Goal: Register for event/course

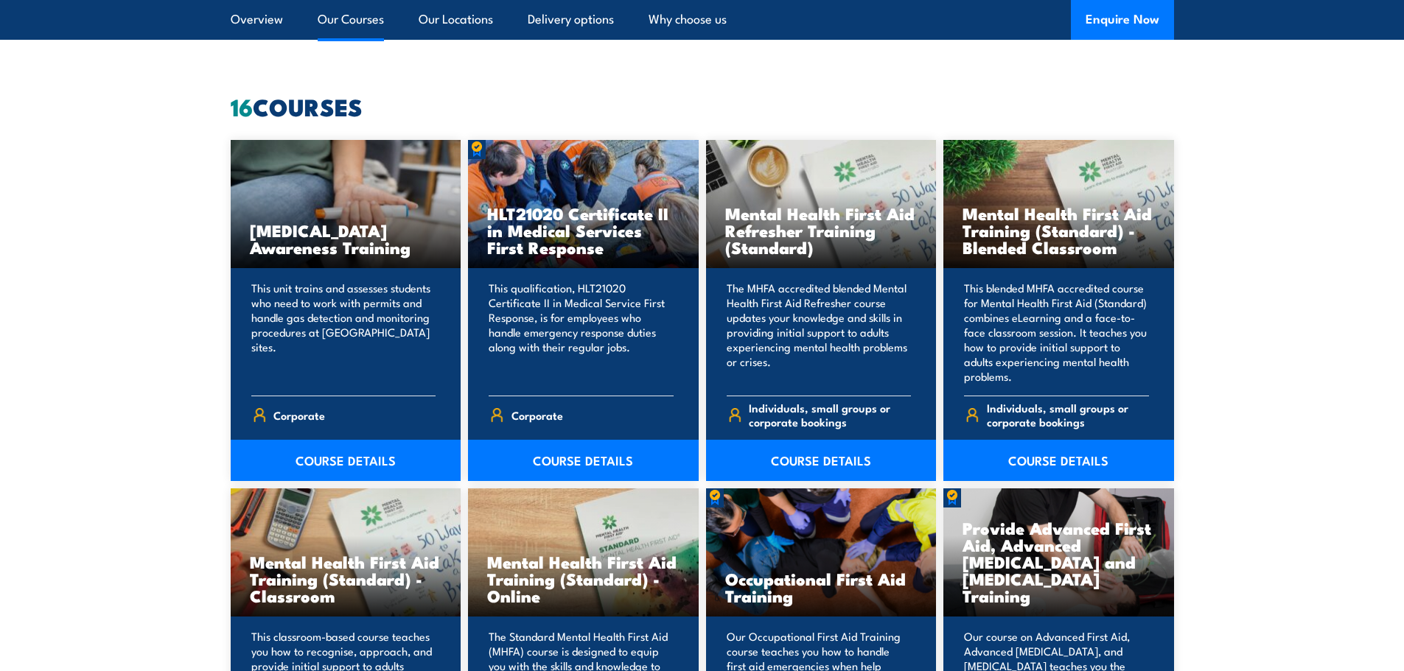
scroll to position [1106, 0]
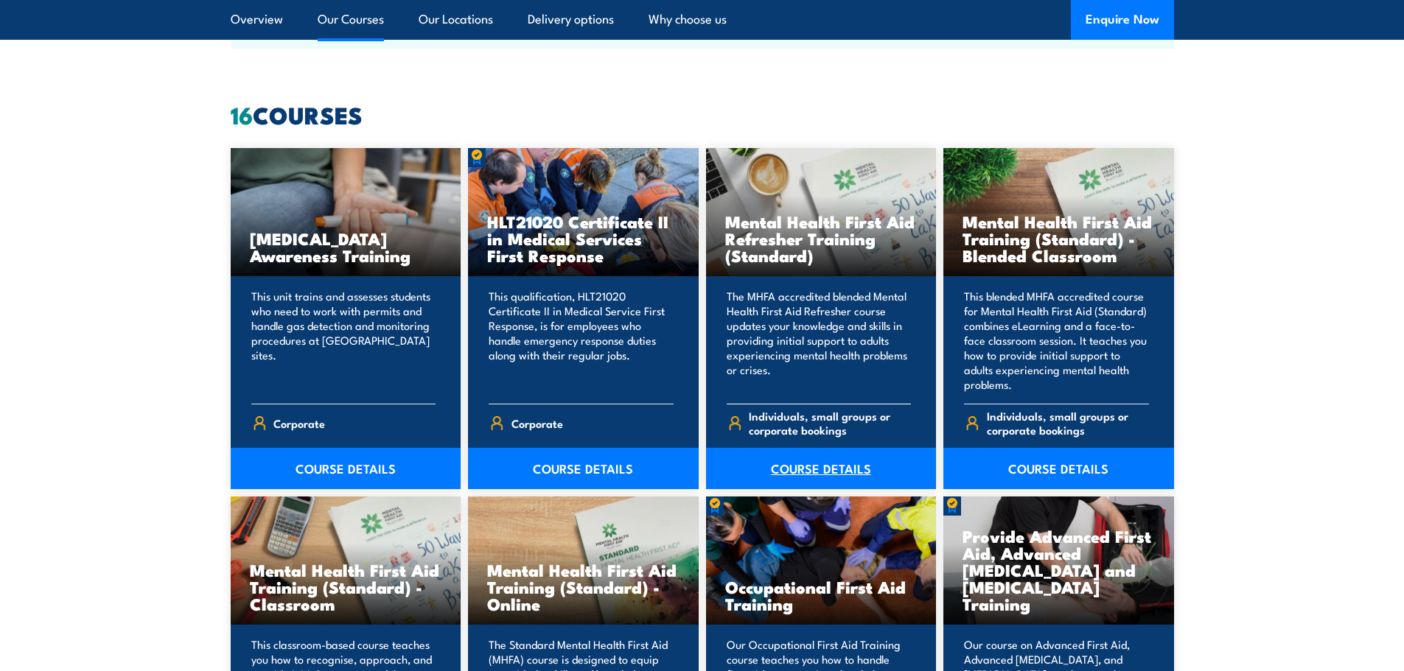
click at [828, 468] on link "COURSE DETAILS" at bounding box center [821, 468] width 231 height 41
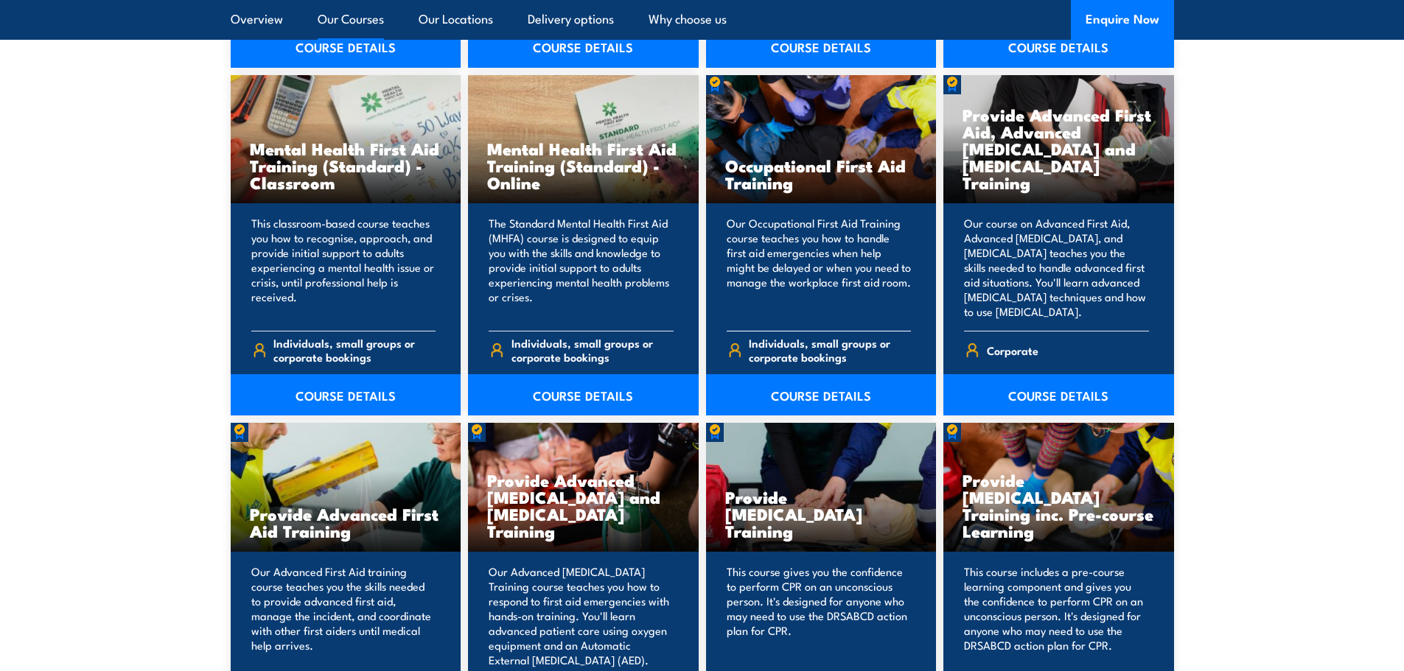
scroll to position [1548, 0]
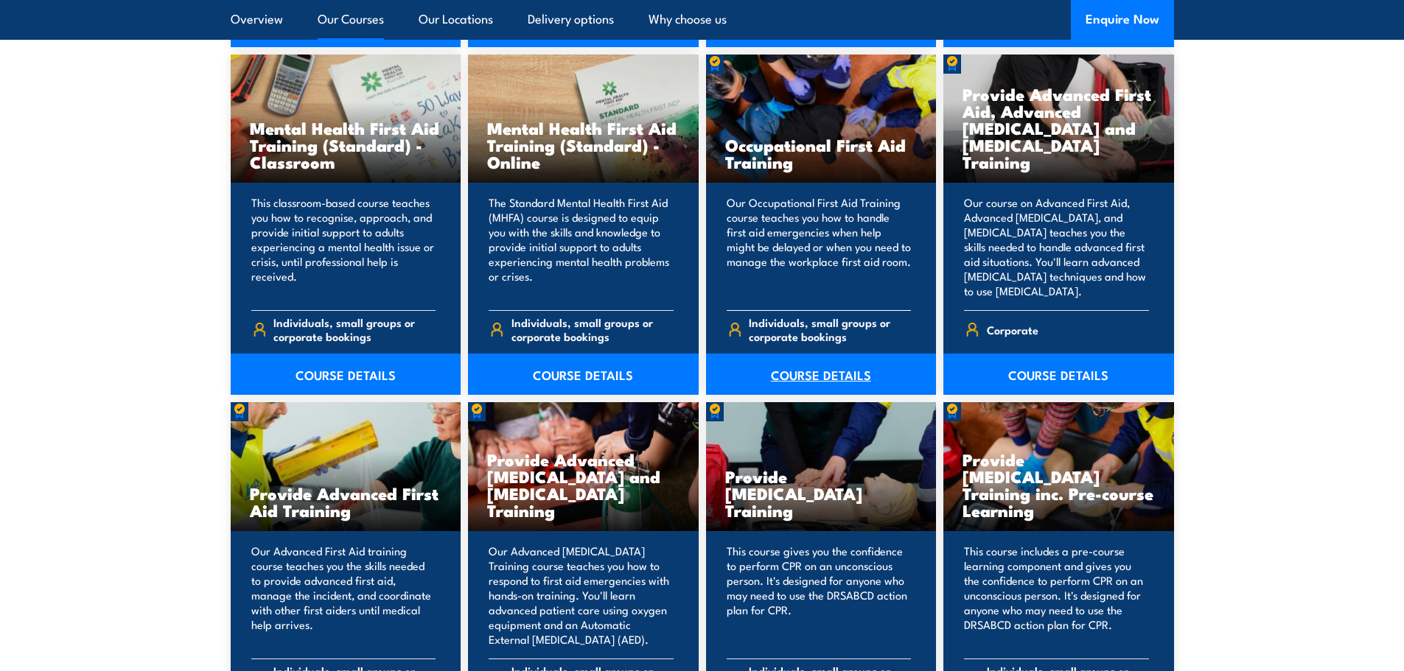
click at [815, 372] on link "COURSE DETAILS" at bounding box center [821, 374] width 231 height 41
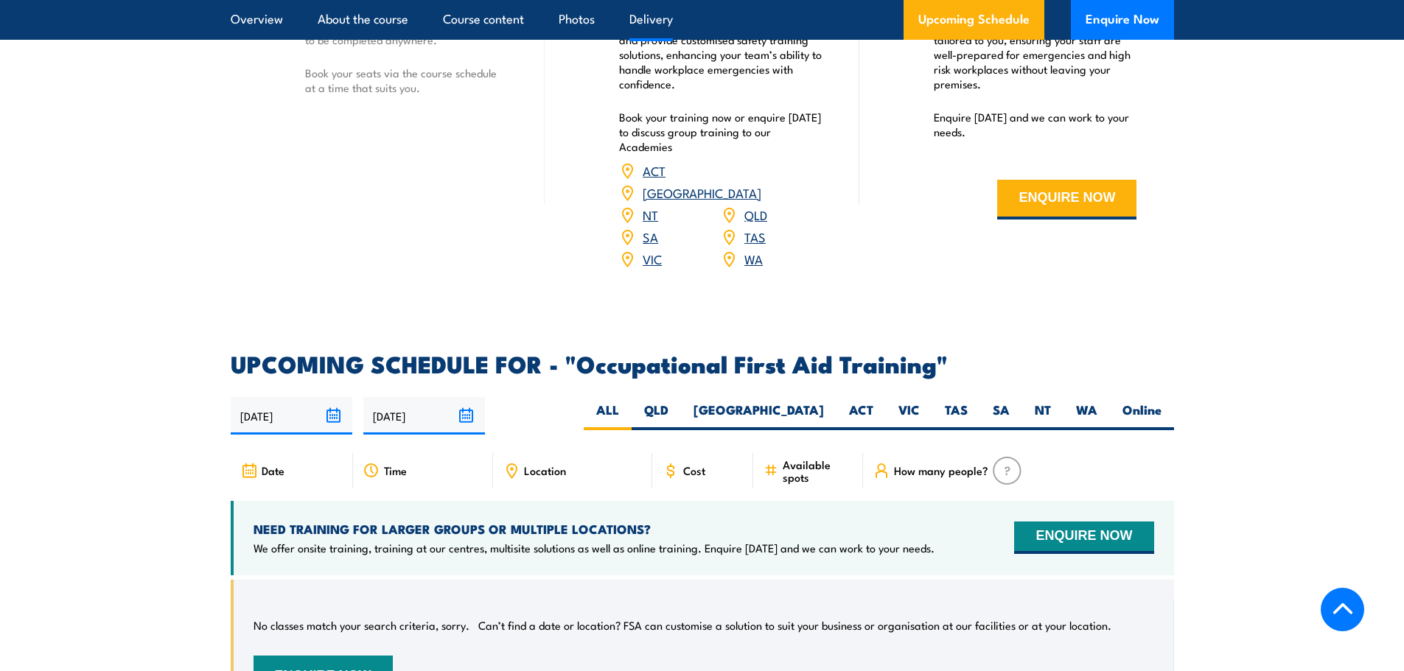
scroll to position [2358, 0]
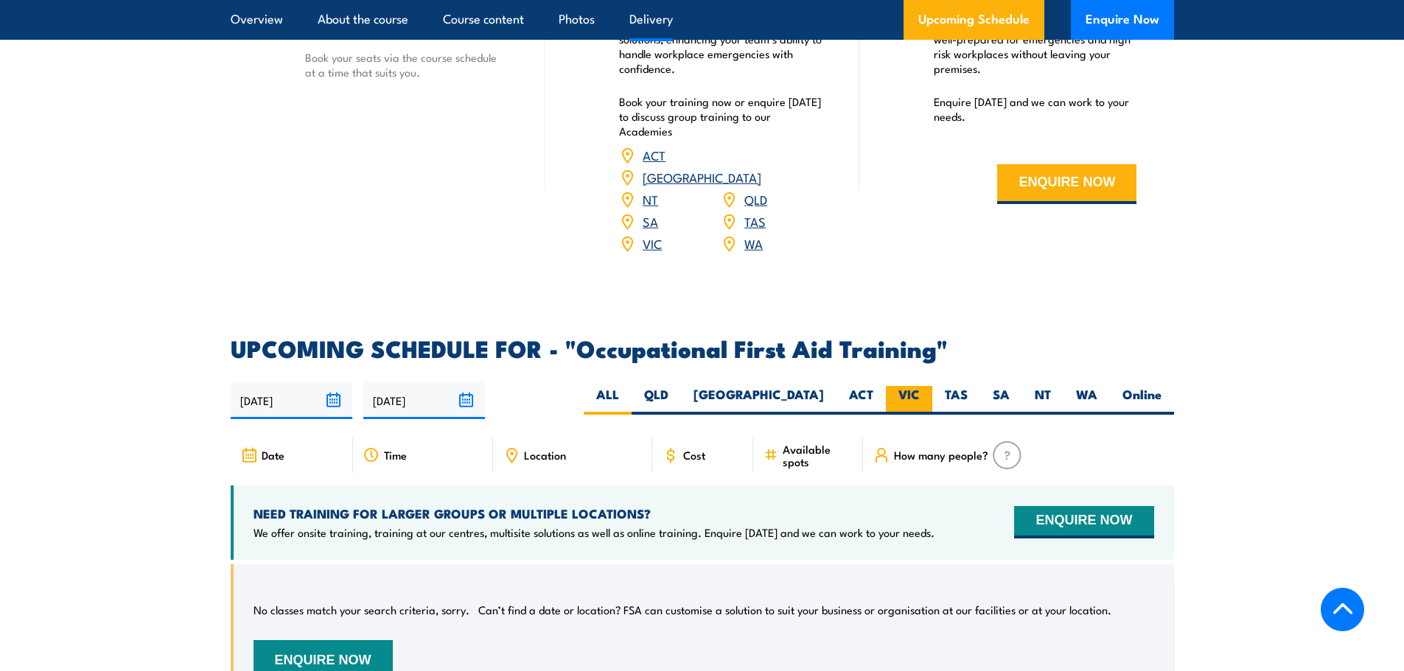
click at [908, 386] on label "VIC" at bounding box center [909, 400] width 46 height 29
click at [920, 386] on input "VIC" at bounding box center [925, 391] width 10 height 10
radio input "true"
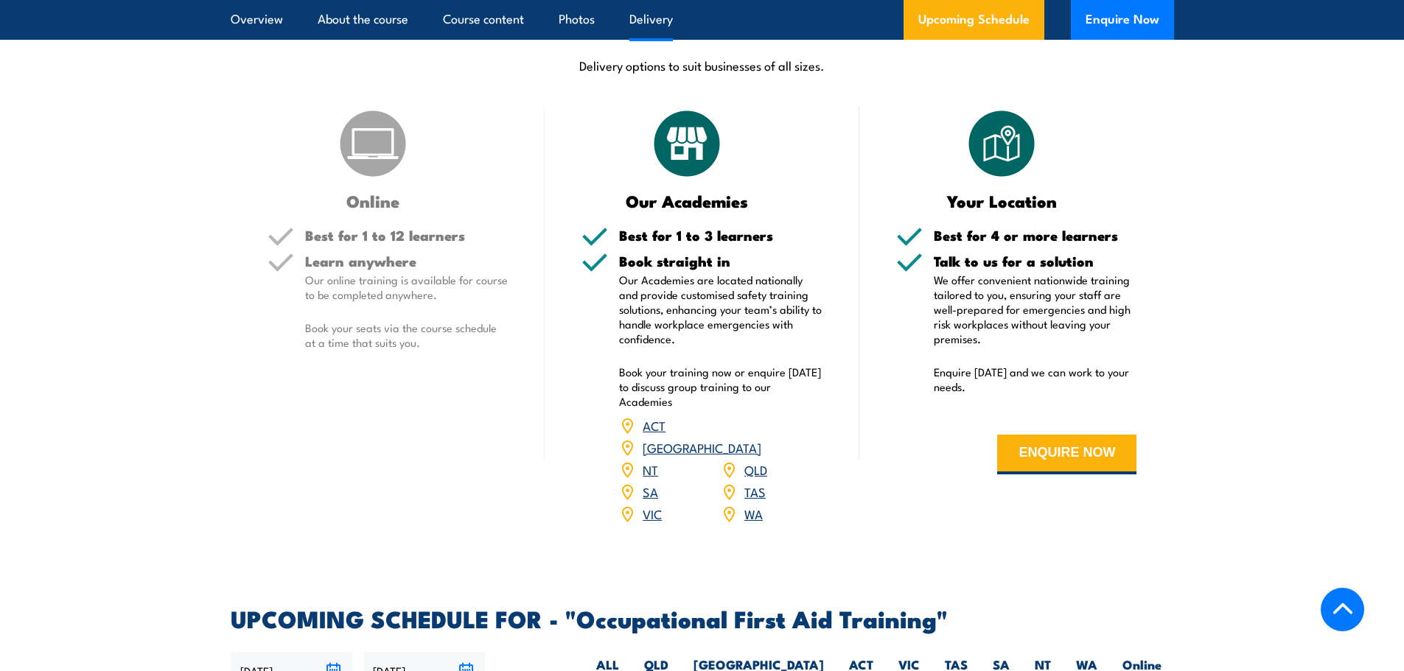
scroll to position [2067, 0]
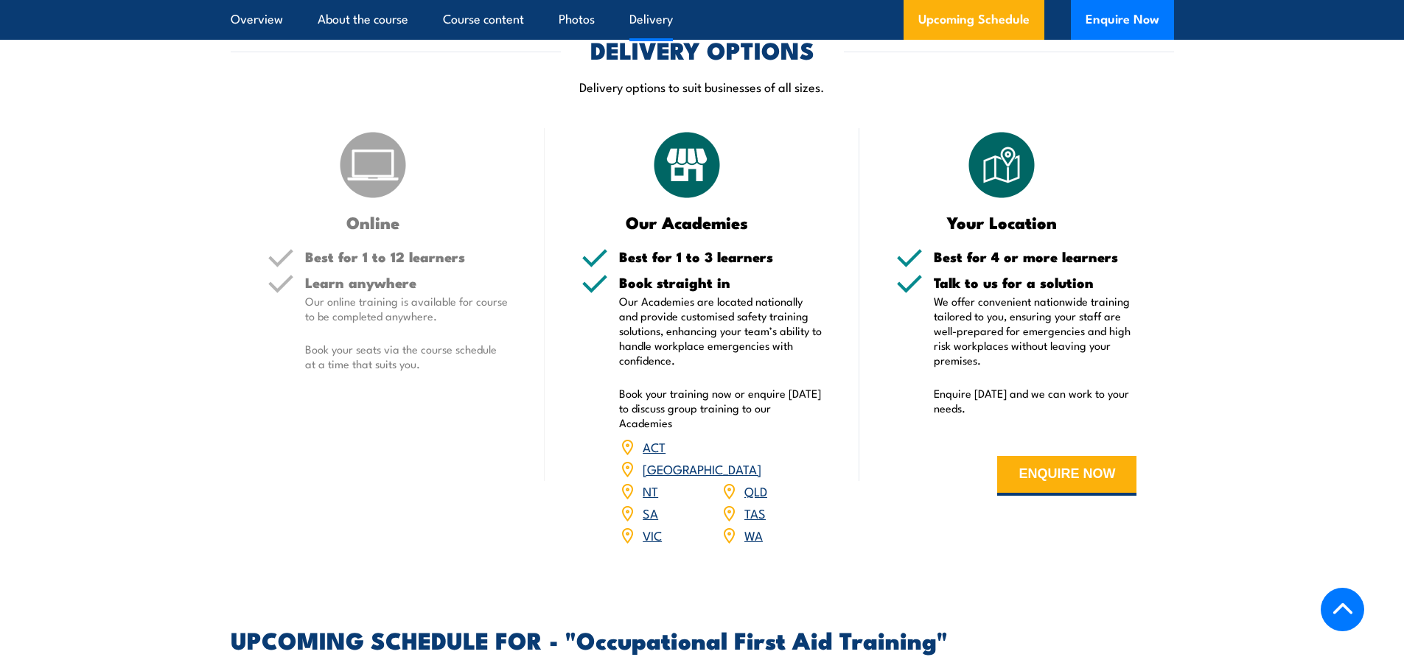
click at [656, 526] on link "VIC" at bounding box center [652, 535] width 19 height 18
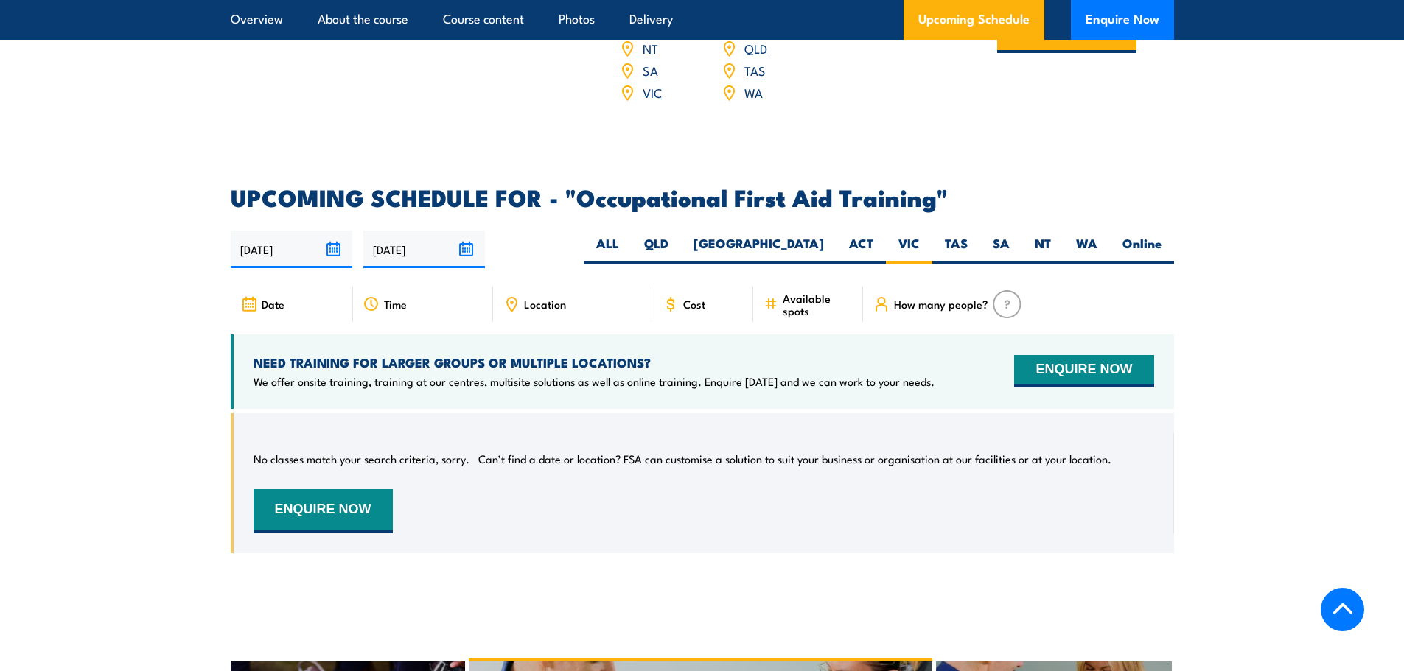
scroll to position [2509, 0]
click at [547, 298] on span "Location" at bounding box center [545, 304] width 42 height 13
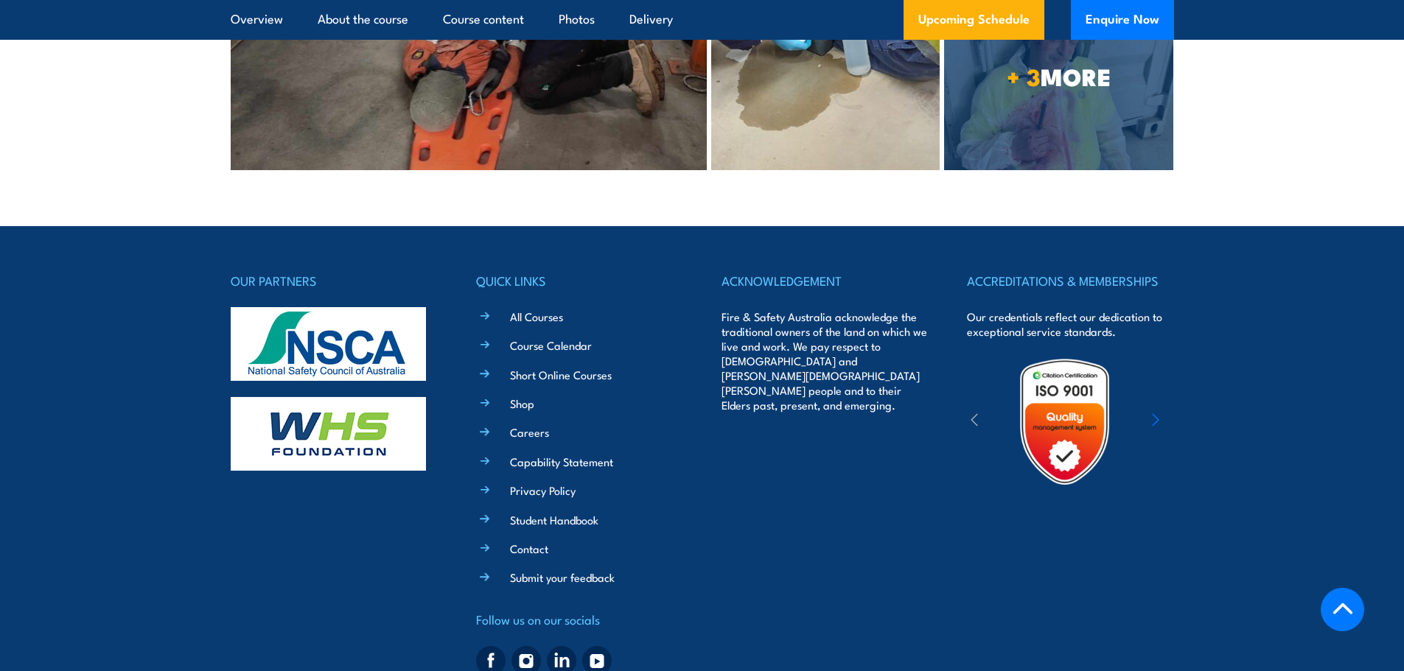
scroll to position [3986, 0]
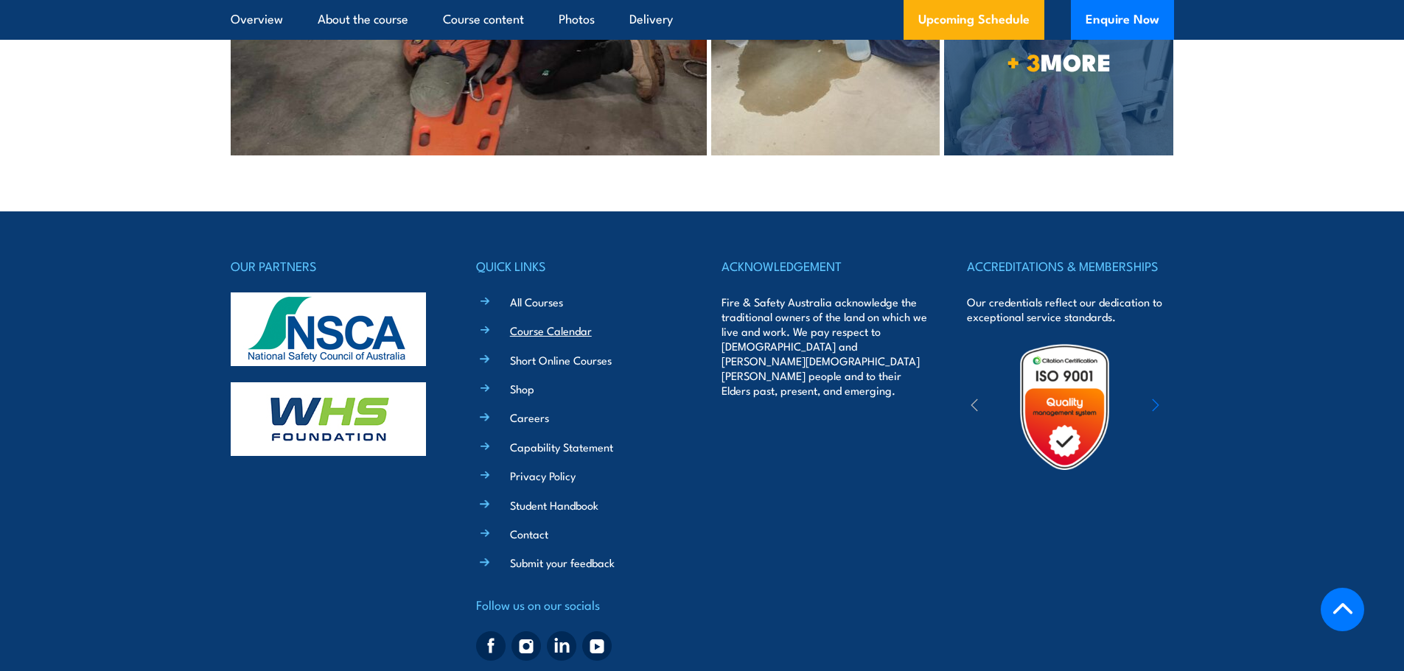
click at [531, 323] on link "Course Calendar" at bounding box center [551, 330] width 82 height 15
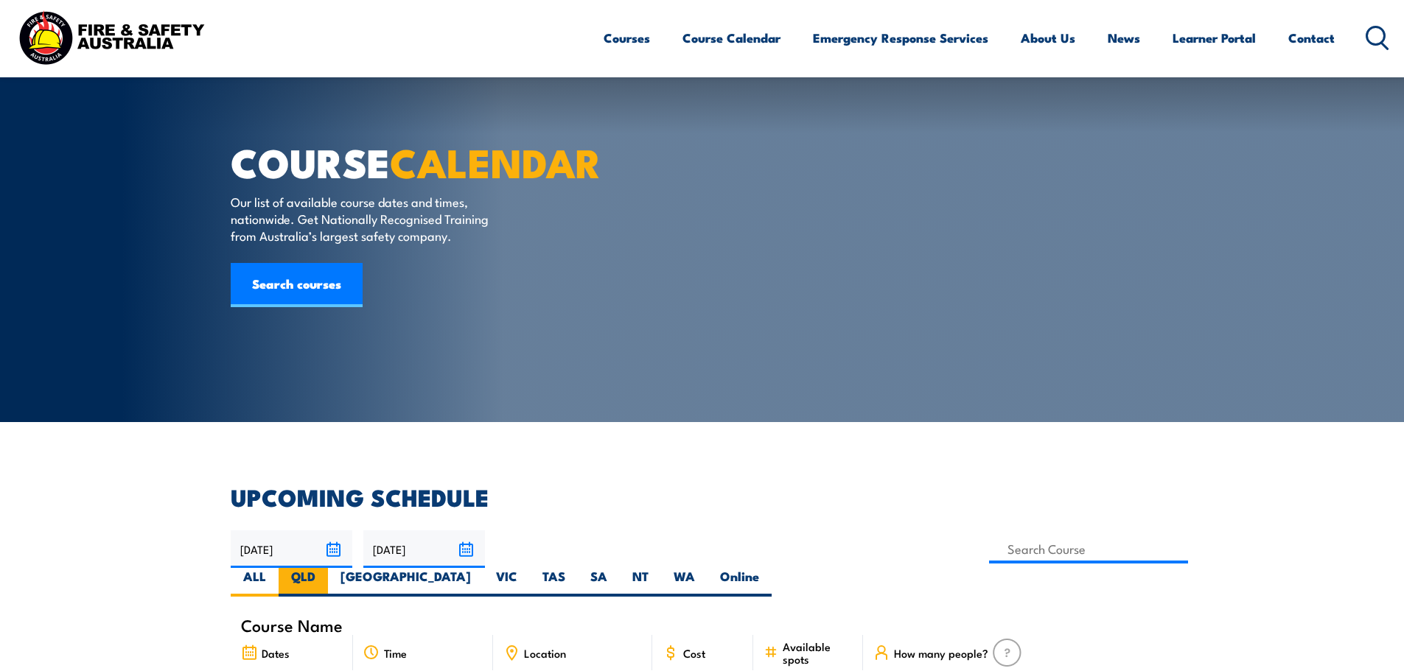
scroll to position [221, 0]
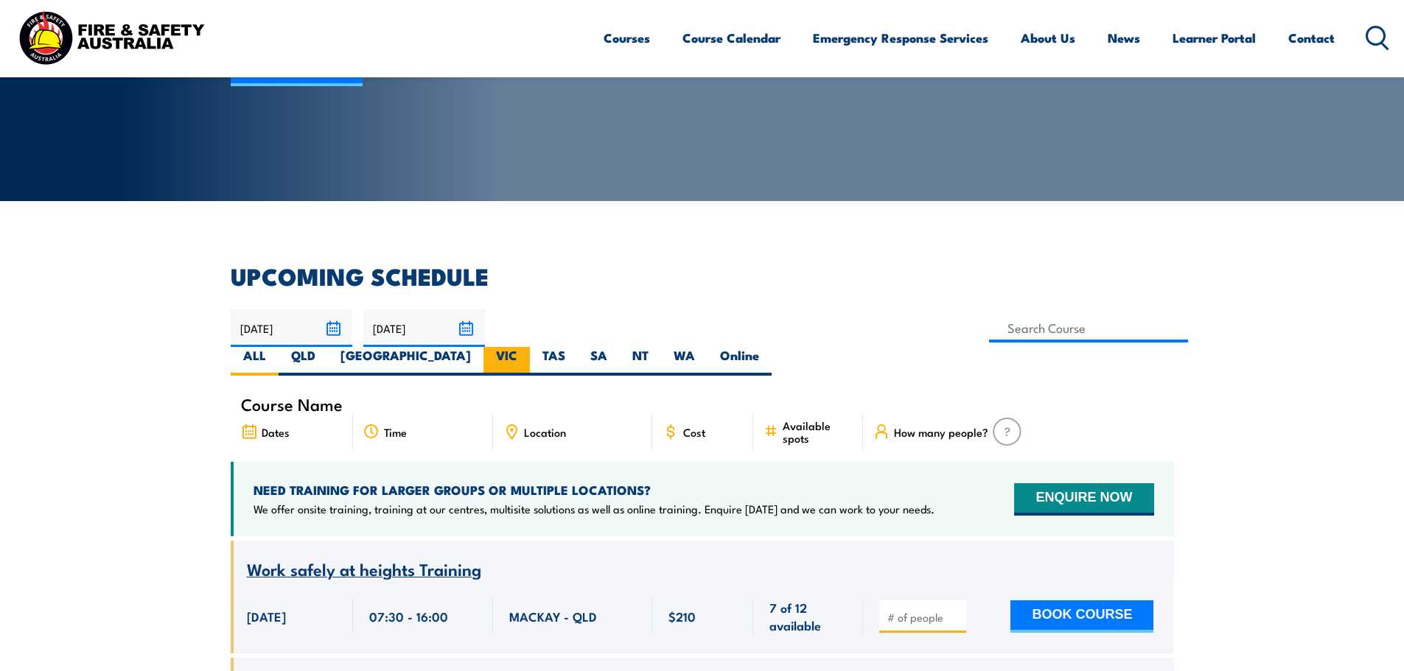
click at [530, 347] on label "VIC" at bounding box center [506, 361] width 46 height 29
click at [527, 347] on input "VIC" at bounding box center [522, 352] width 10 height 10
radio input "true"
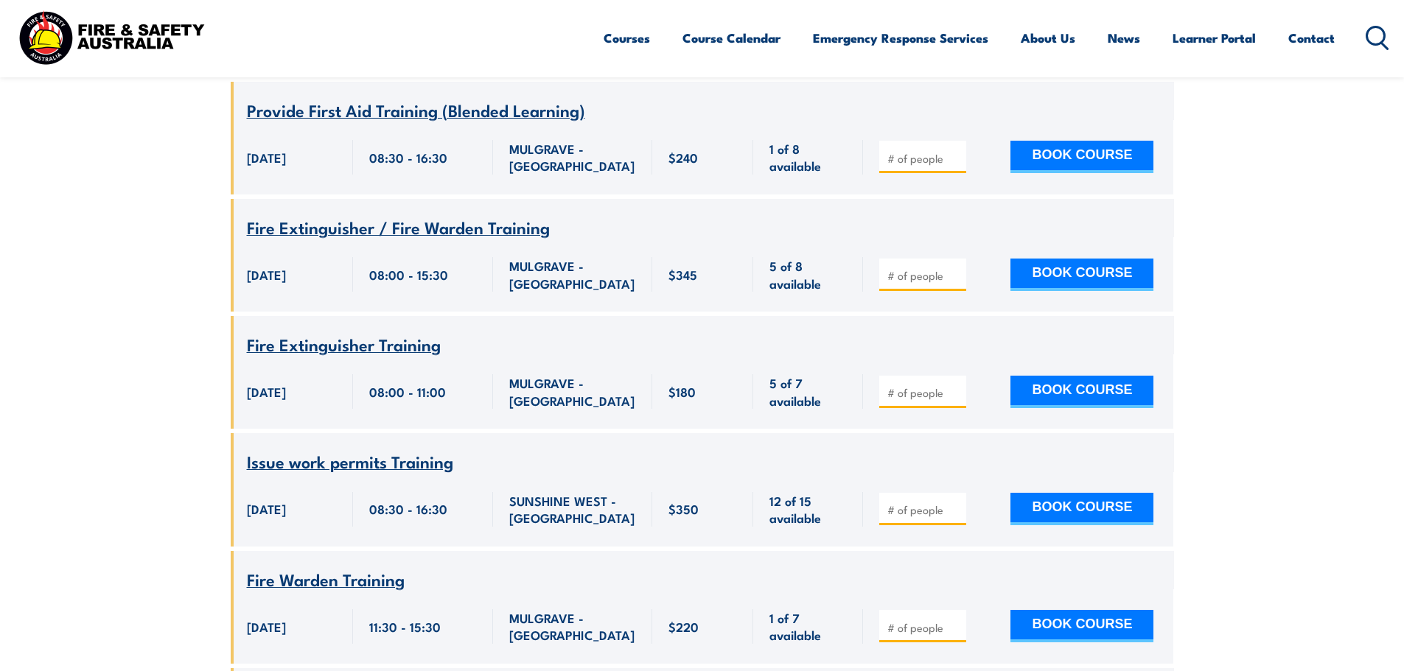
scroll to position [1960, 0]
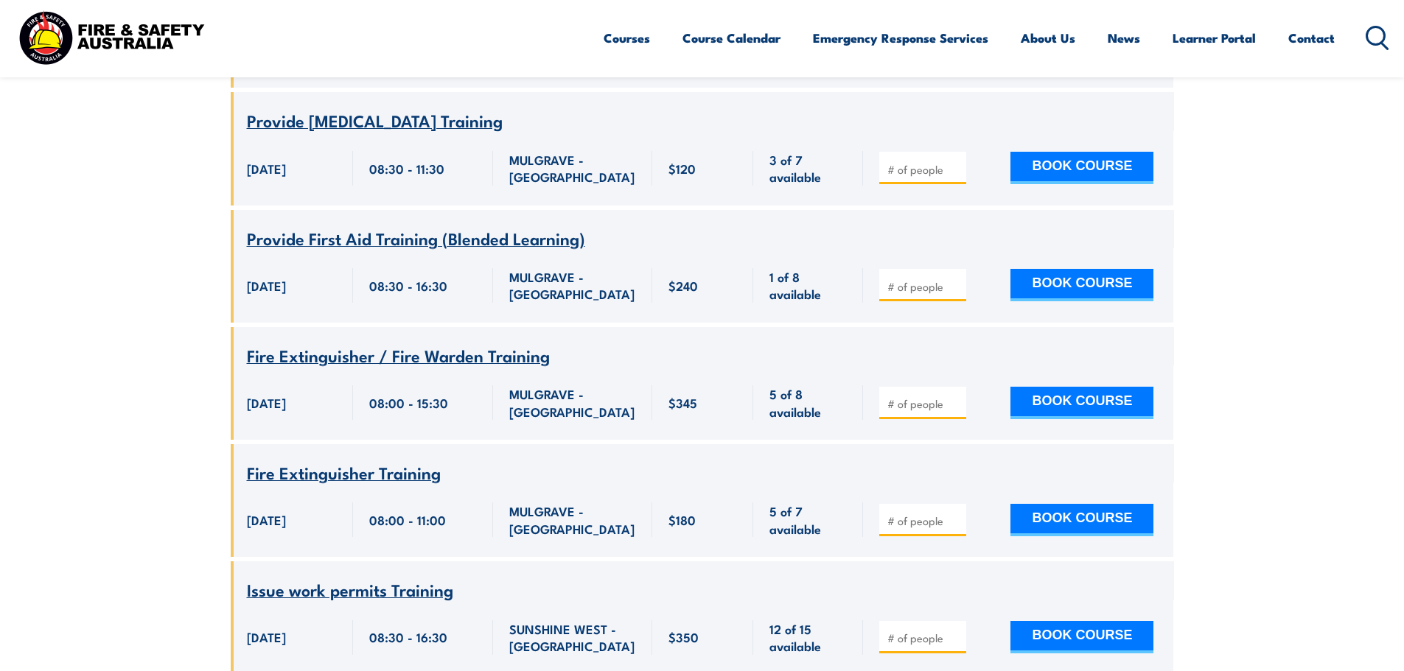
click at [413, 248] on span "Provide First Aid Training (Blended Learning)" at bounding box center [416, 238] width 338 height 25
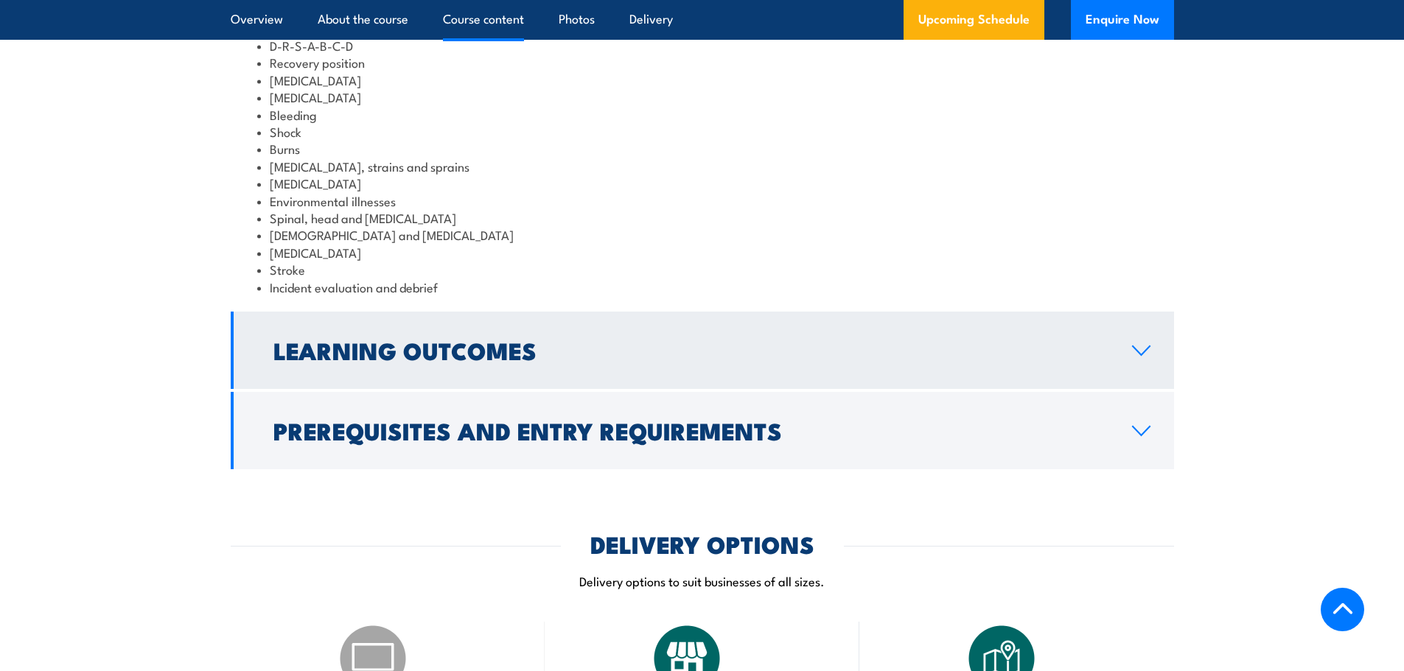
scroll to position [1843, 0]
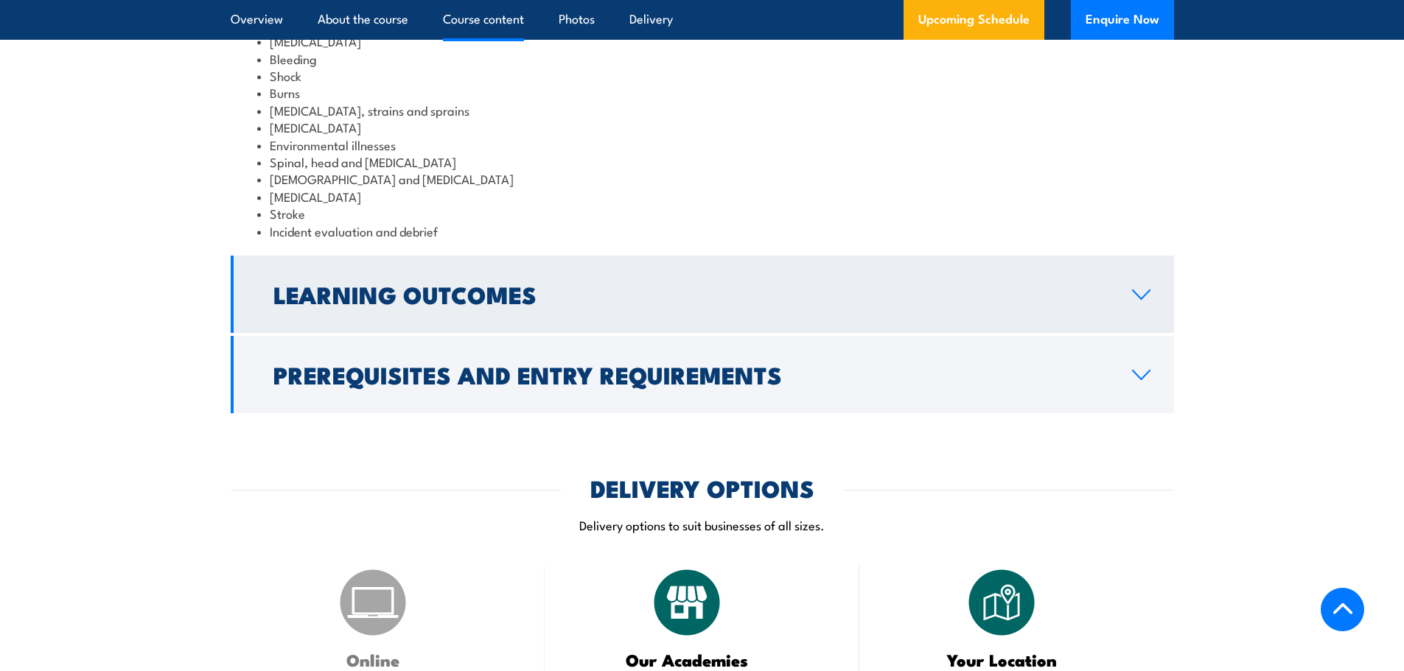
click at [1142, 301] on icon at bounding box center [1141, 295] width 20 height 12
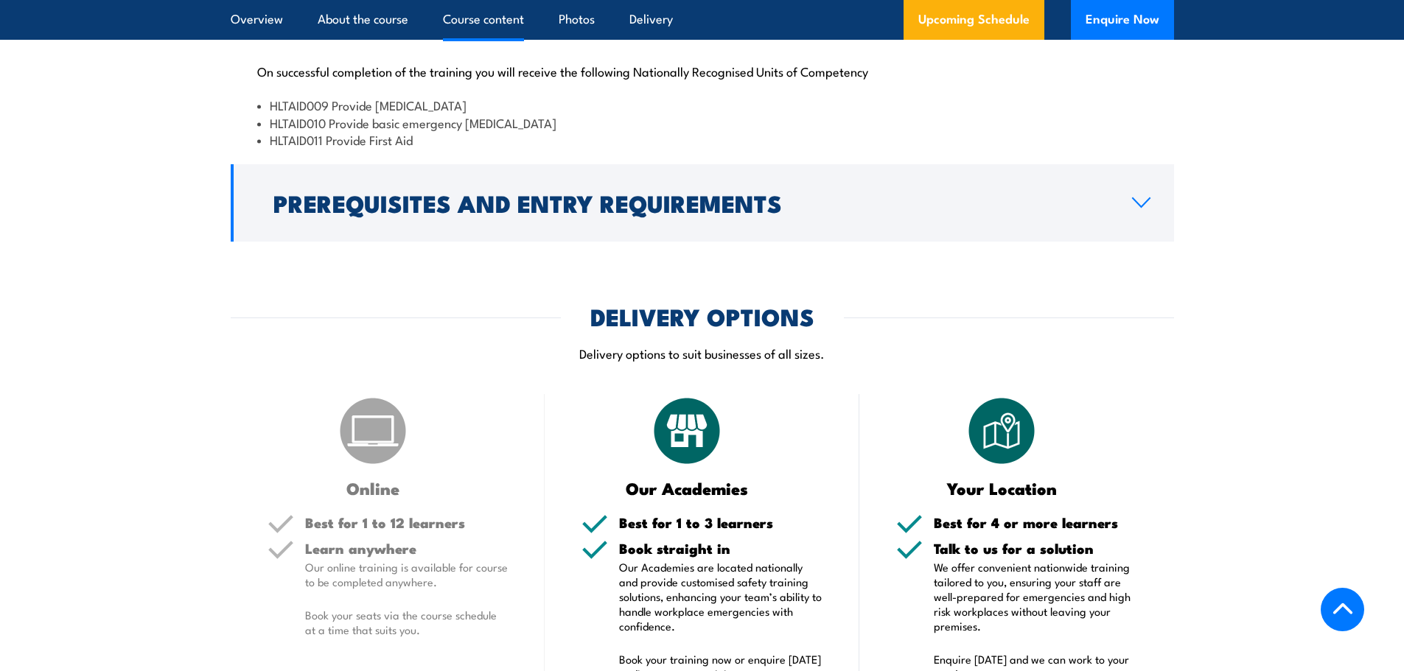
scroll to position [1829, 0]
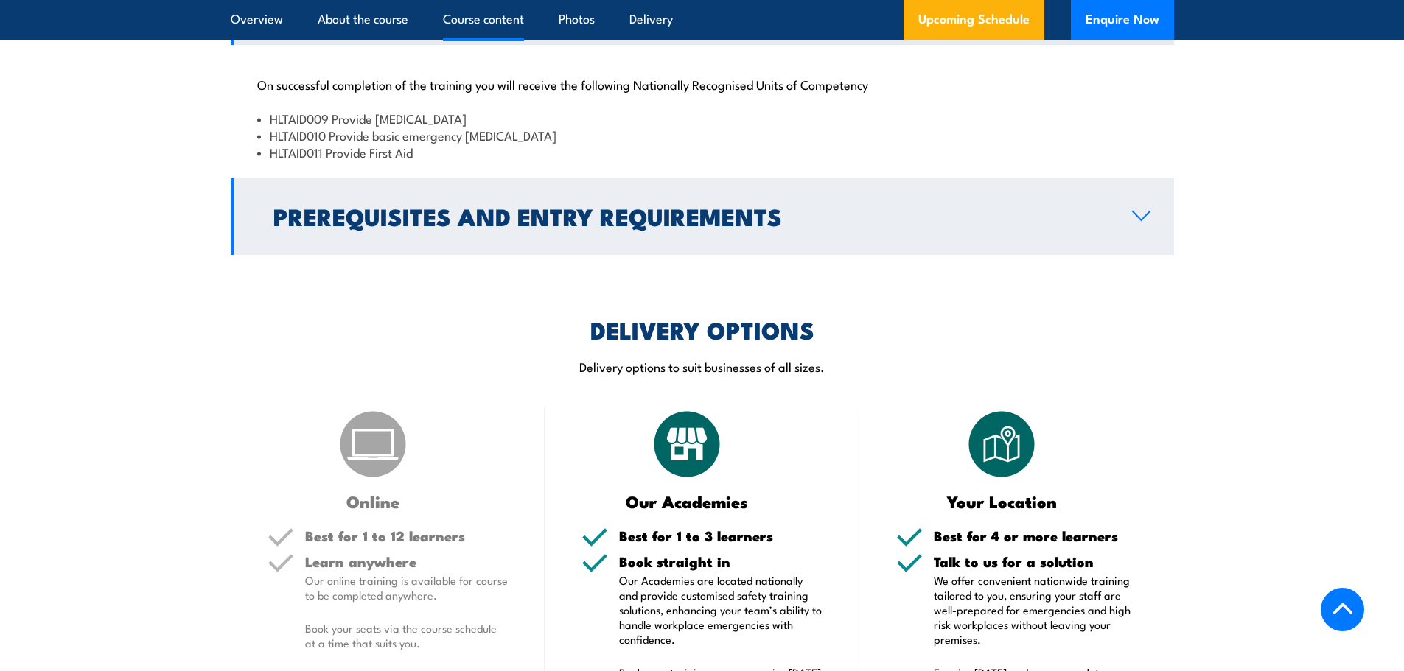
click at [1144, 255] on link "Prerequisites and Entry Requirements" at bounding box center [702, 216] width 943 height 77
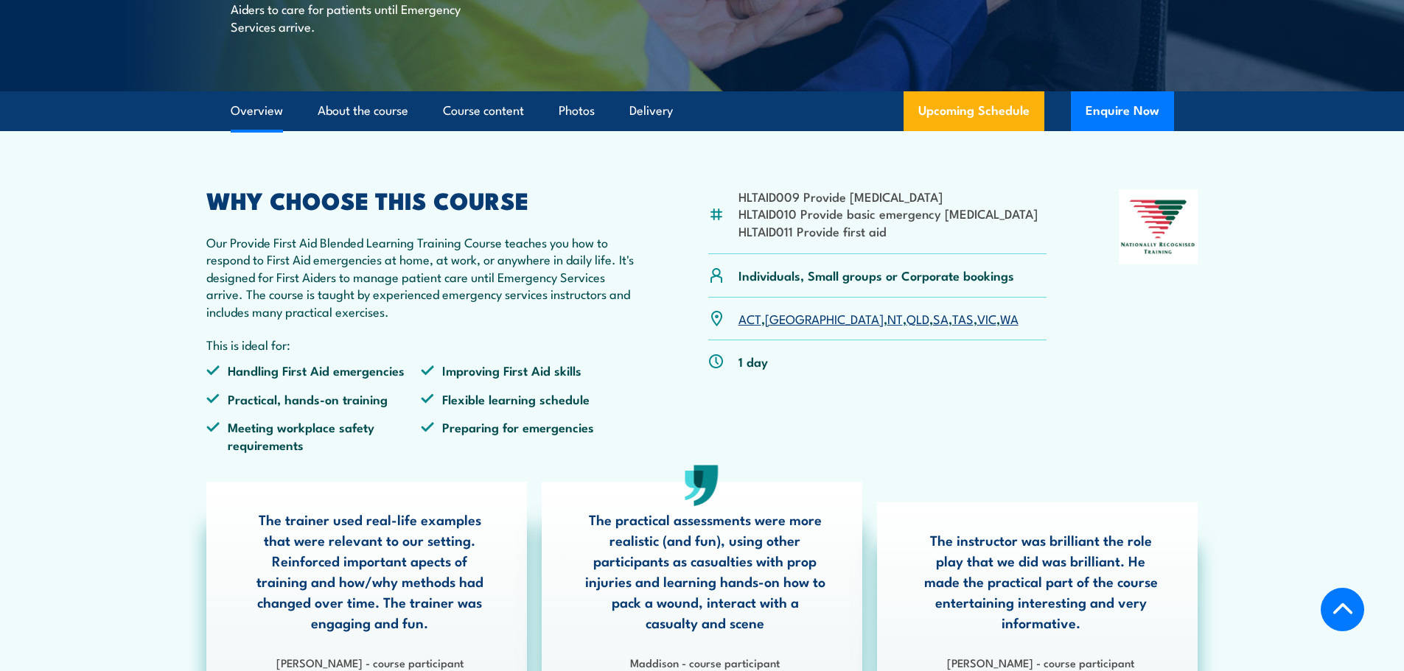
scroll to position [0, 0]
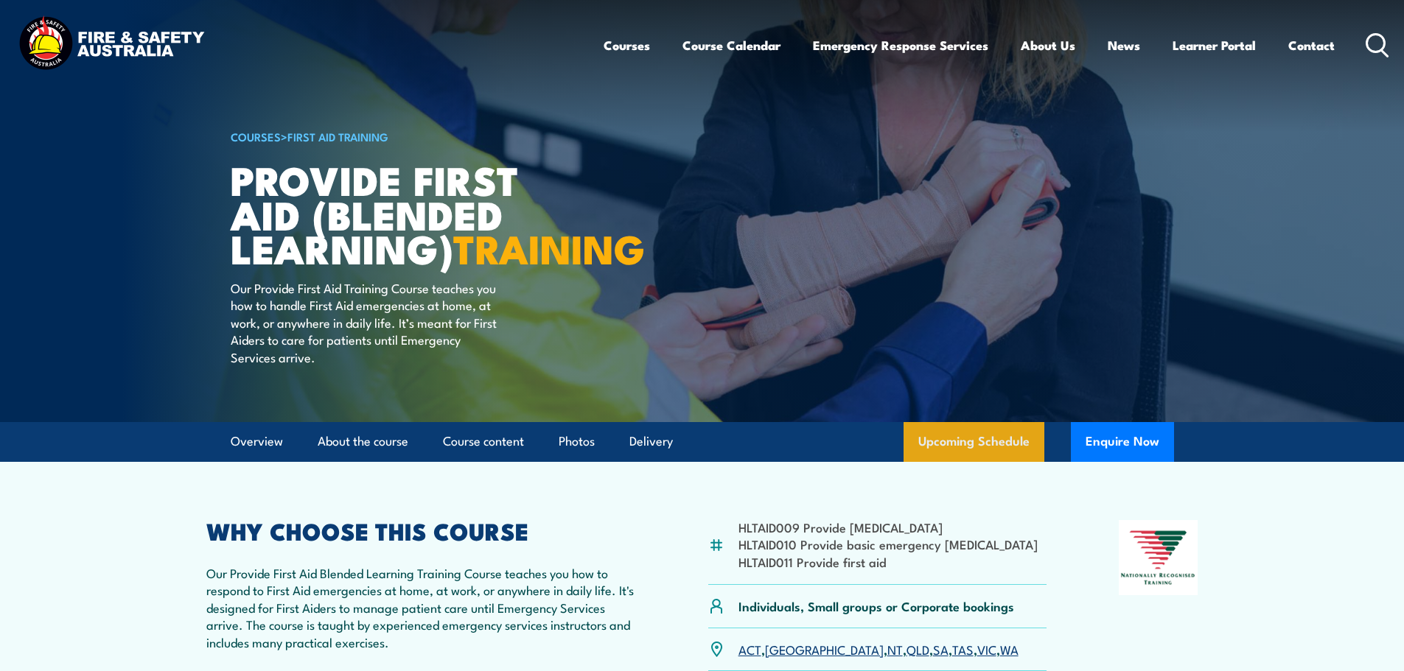
click at [985, 462] on link "Upcoming Schedule" at bounding box center [974, 442] width 141 height 40
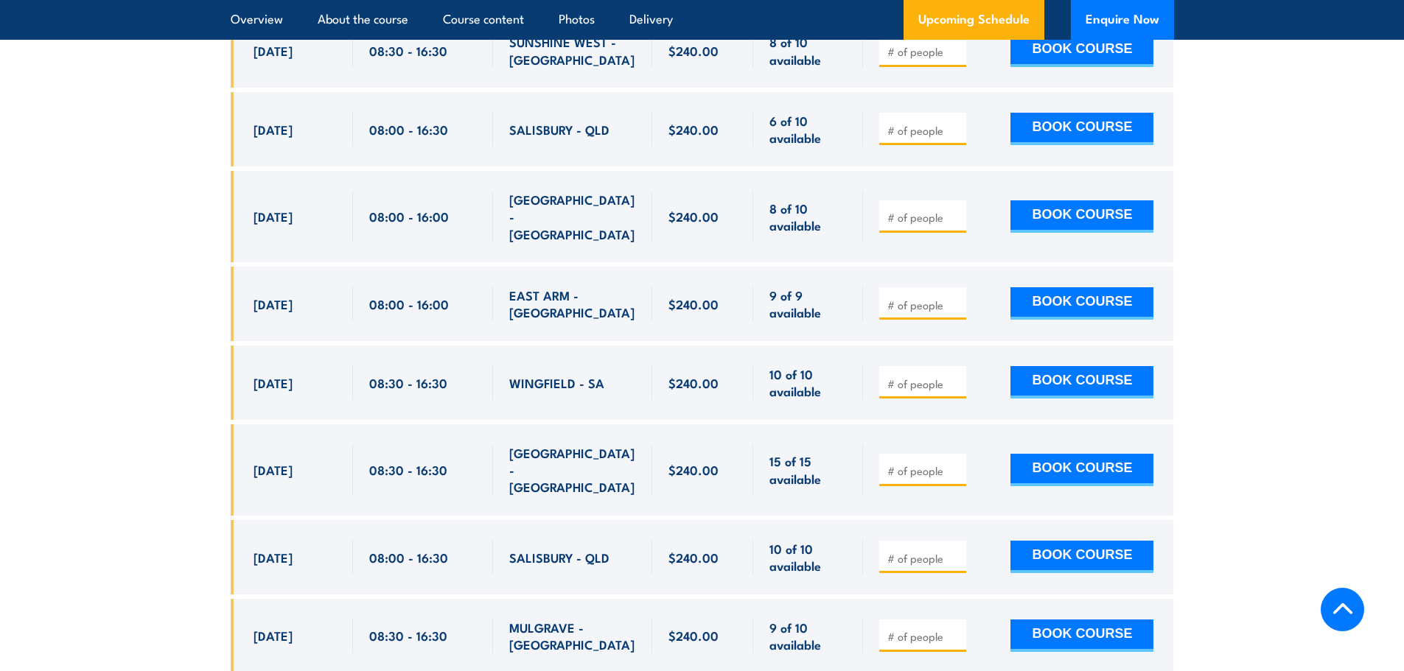
scroll to position [4358, 0]
